Goal: Check status: Check status

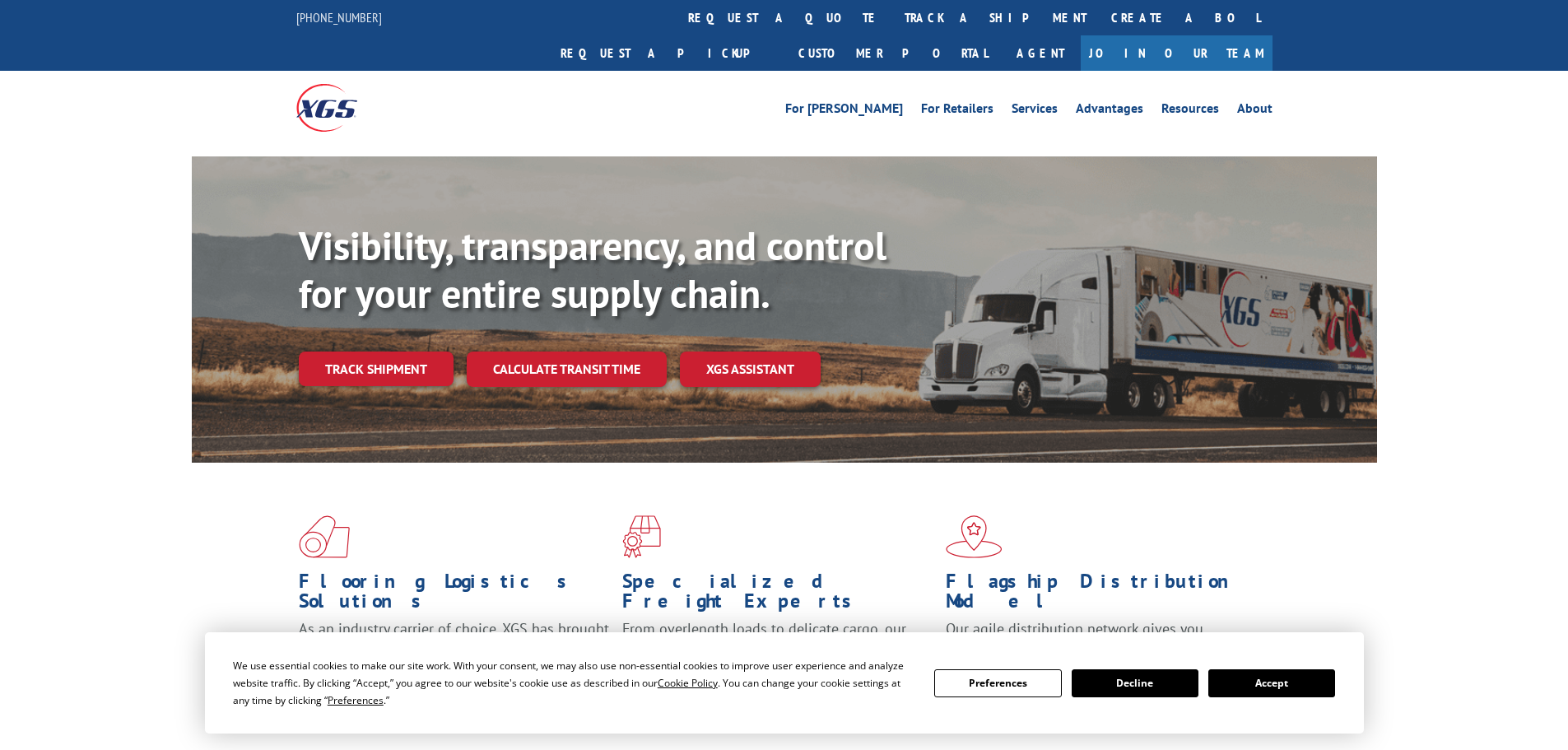
click at [398, 351] on div "Visibility, transparency, and control for your entire supply chain. Track shipm…" at bounding box center [838, 337] width 1078 height 230
click at [403, 351] on link "Track shipment" at bounding box center [376, 368] width 155 height 35
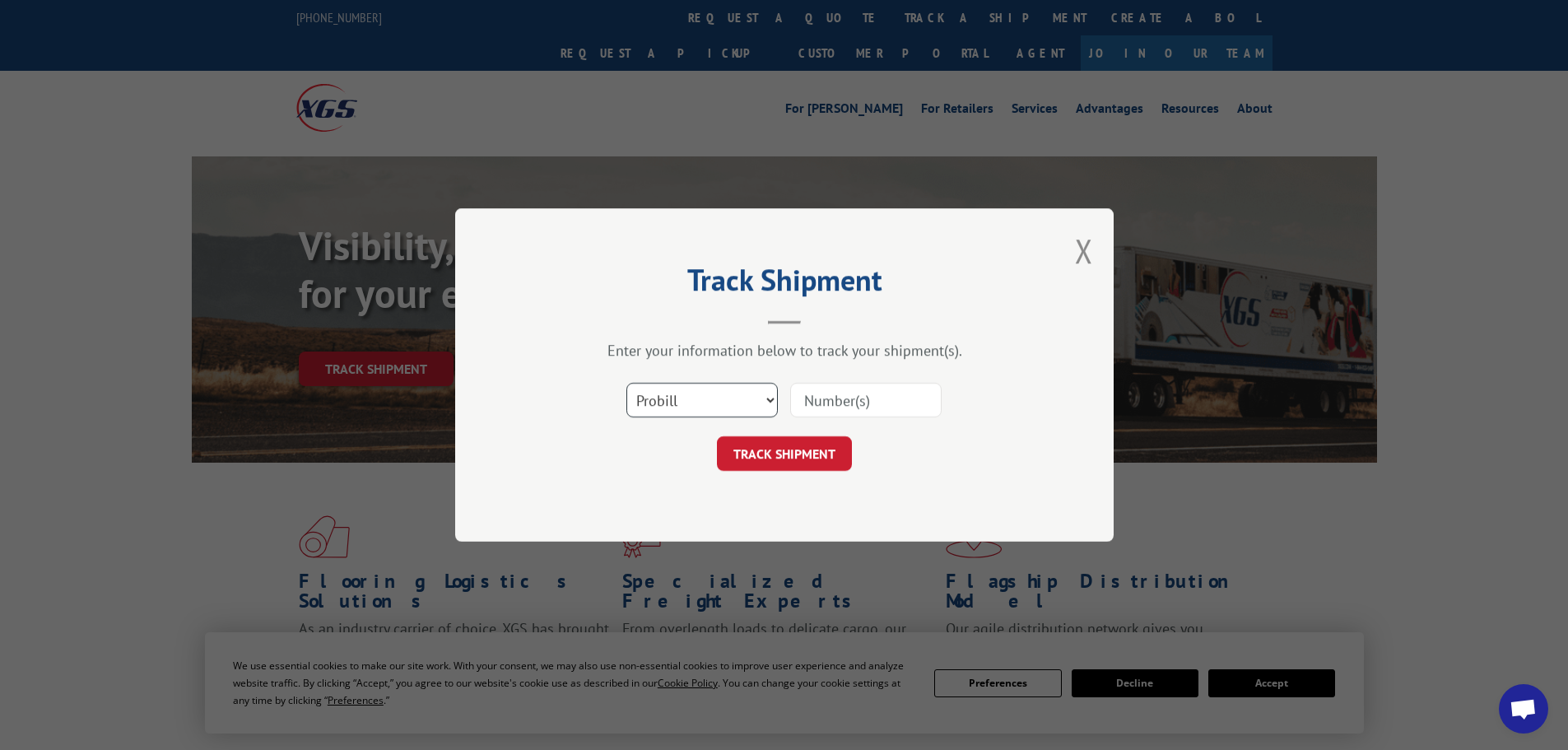
click at [767, 398] on select "Select category... Probill BOL PO" at bounding box center [702, 399] width 151 height 35
select select "po"
click at [626, 383] on select "Select category... Probill BOL PO" at bounding box center [702, 399] width 151 height 35
click at [829, 390] on input at bounding box center [865, 399] width 151 height 35
type input "03537869"
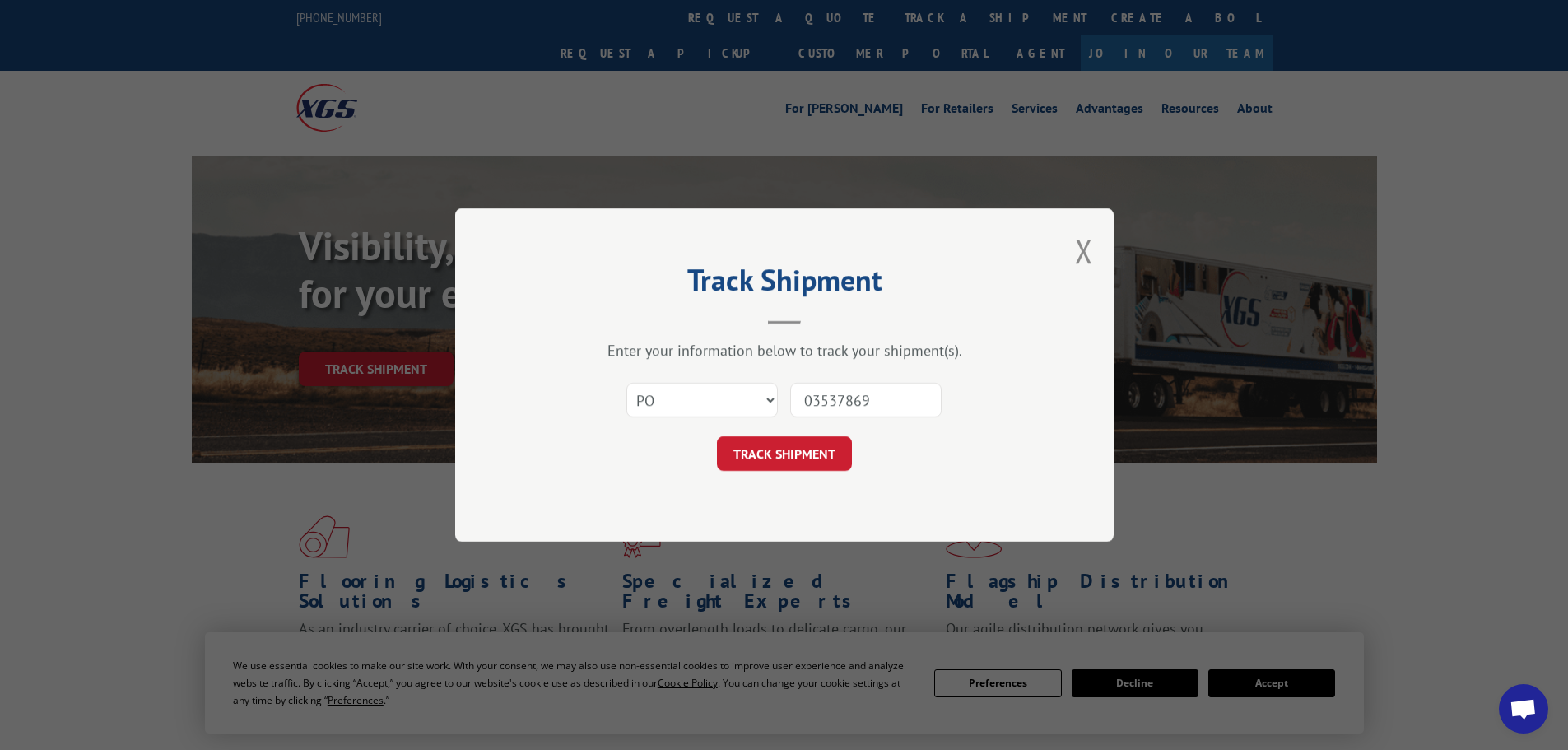
click button "TRACK SHIPMENT" at bounding box center [784, 454] width 135 height 35
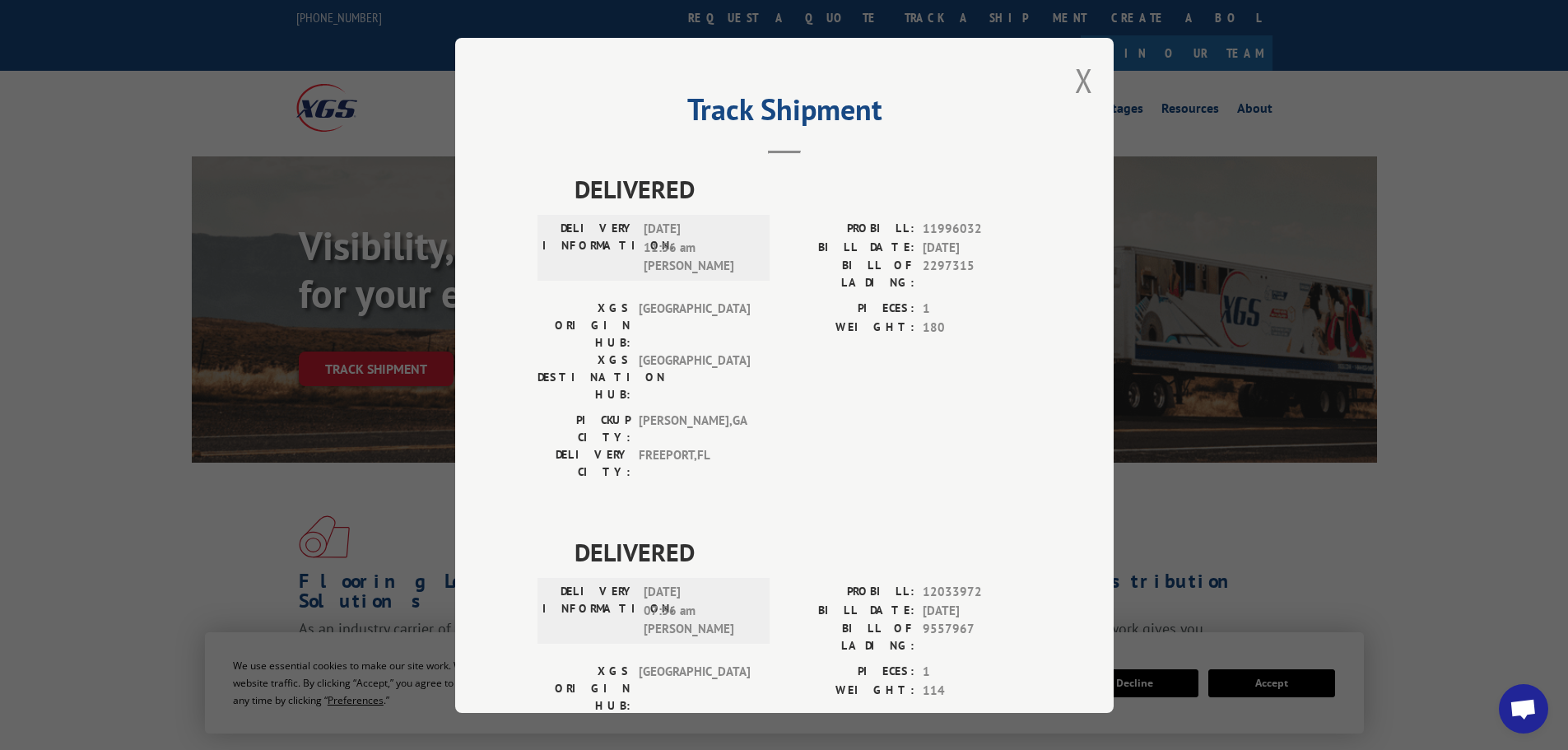
click at [1066, 81] on div "Track Shipment DELIVERED DELIVERY INFORMATION: [DATE] 11:56 am [PERSON_NAME] PR…" at bounding box center [784, 375] width 658 height 675
click at [1076, 82] on button "Close modal" at bounding box center [1084, 80] width 18 height 44
